Goal: Task Accomplishment & Management: Use online tool/utility

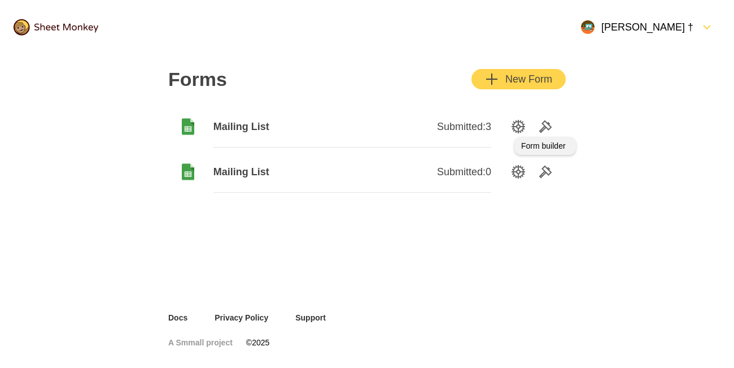
click at [544, 124] on icon "Tools" at bounding box center [546, 127] width 14 height 14
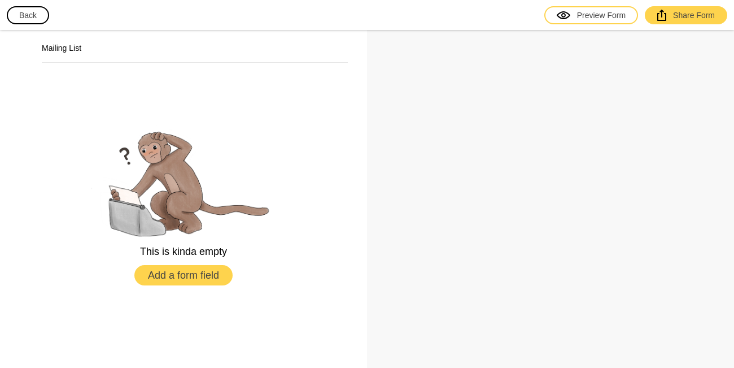
click at [39, 22] on button "Back" at bounding box center [28, 15] width 42 height 18
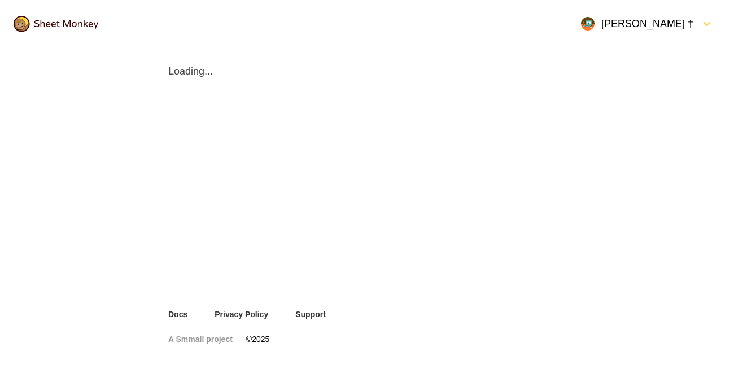
scroll to position [7, 0]
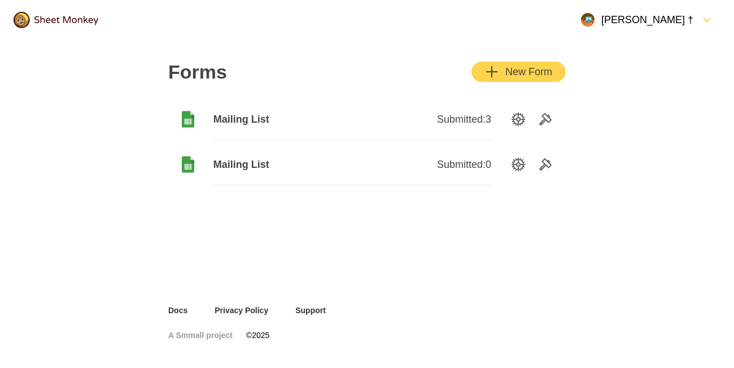
click at [469, 119] on span "Submitted: 3" at bounding box center [464, 119] width 54 height 14
click at [257, 124] on span "Mailing List" at bounding box center [282, 119] width 139 height 14
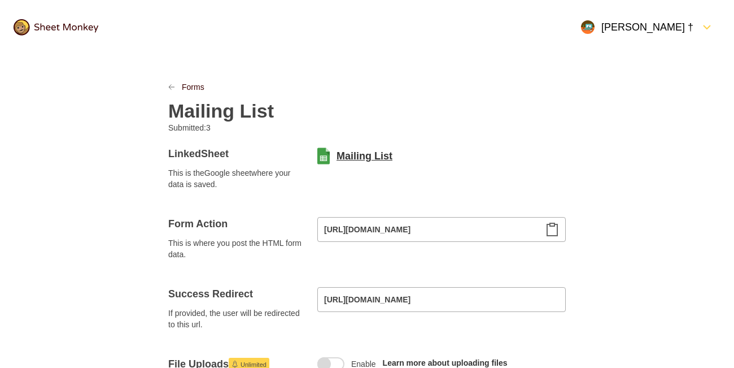
click at [366, 153] on link "Mailing List" at bounding box center [365, 156] width 56 height 14
click at [171, 86] on icon "LinkPrevious" at bounding box center [171, 87] width 7 height 7
click at [39, 29] on img at bounding box center [56, 27] width 85 height 16
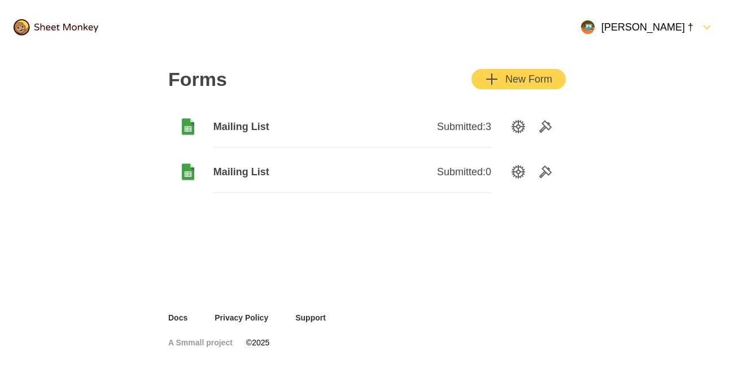
click at [243, 172] on span "Mailing List" at bounding box center [282, 172] width 139 height 14
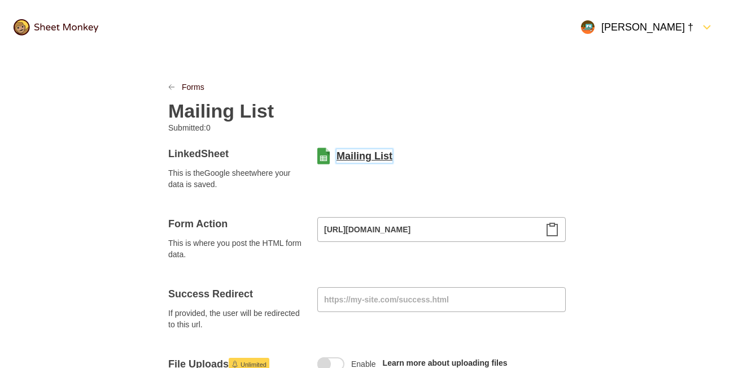
click at [361, 160] on link "Mailing List" at bounding box center [365, 156] width 56 height 14
click at [553, 230] on icon "Clipboard" at bounding box center [552, 229] width 14 height 14
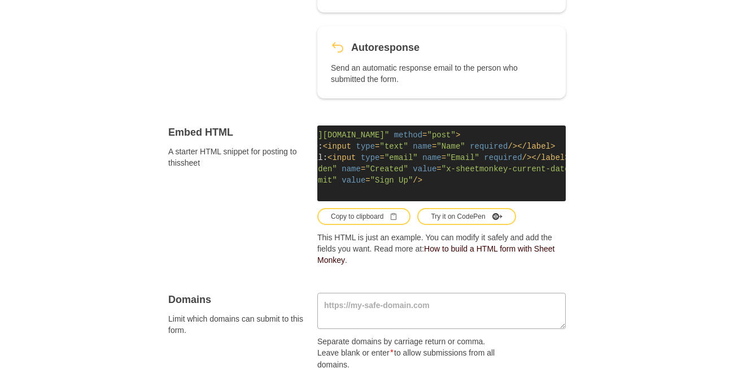
scroll to position [0, 91]
drag, startPoint x: 512, startPoint y: 146, endPoint x: 416, endPoint y: 151, distance: 96.7
click at [416, 151] on span "< input type = "text" name = "Name" required />" at bounding box center [417, 146] width 195 height 9
copy span "name = "Name" required"
drag, startPoint x: 525, startPoint y: 158, endPoint x: 424, endPoint y: 159, distance: 100.5
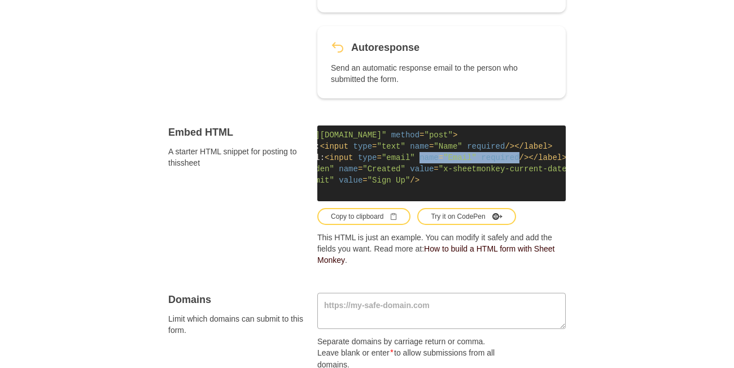
click at [424, 159] on span "< input type = "email" name = "Email" required />" at bounding box center [427, 157] width 204 height 9
copy span "name = "Email" required"
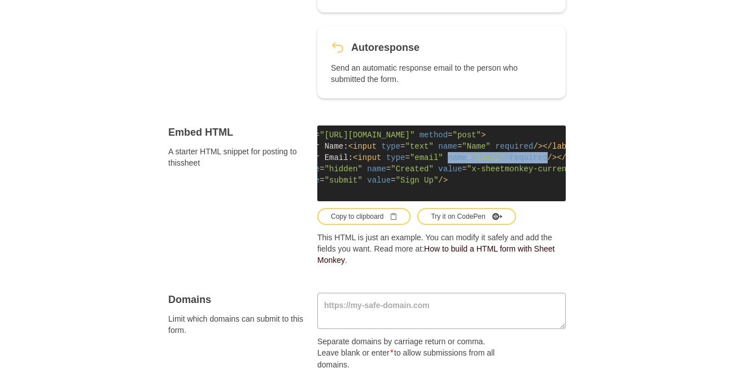
scroll to position [0, 0]
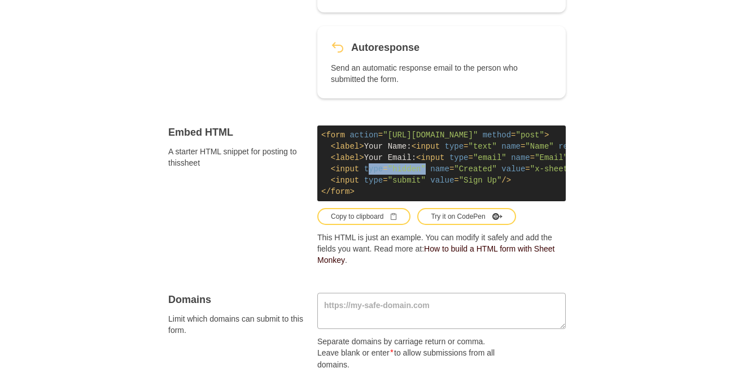
drag, startPoint x: 424, startPoint y: 168, endPoint x: 367, endPoint y: 169, distance: 57.0
click at [367, 169] on span "< input type = "hidden" name = "Created" value = "x-sheetmonkey-current-date-ti…" at bounding box center [513, 168] width 365 height 9
copy span "type = "hidden""
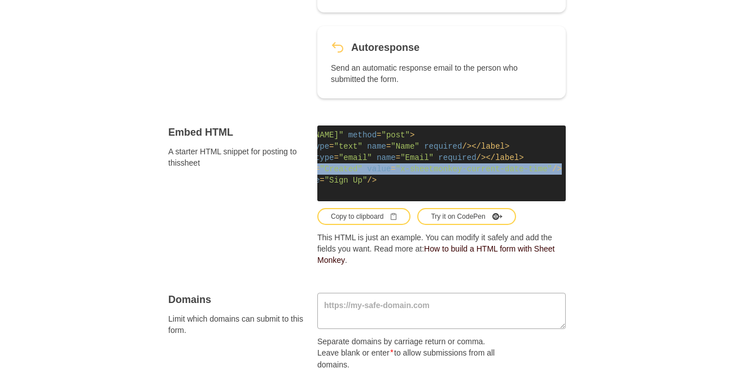
scroll to position [0, 158]
drag, startPoint x: 331, startPoint y: 170, endPoint x: 522, endPoint y: 168, distance: 191.4
click at [546, 168] on code "< form action = "[URL][DOMAIN_NAME]" method = "post" > < label > Your Name: < i…" at bounding box center [441, 163] width 248 height 76
copy span "< input type = "hidden" name = "Created" value = "x-sheetmonkey-current-date-ti…"
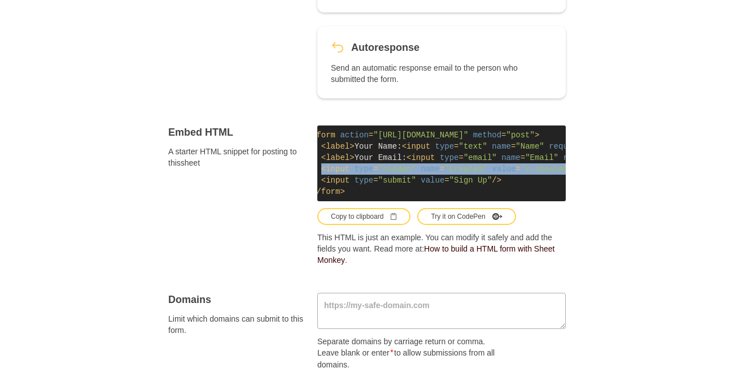
scroll to position [0, 2]
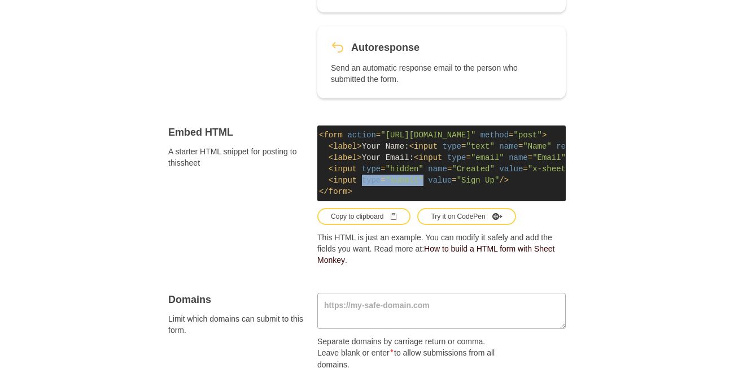
drag, startPoint x: 419, startPoint y: 180, endPoint x: 364, endPoint y: 182, distance: 55.4
click at [364, 182] on span "< input type = "submit" value = "Sign Up" />" at bounding box center [419, 180] width 180 height 9
copy span "type = "submit""
